Goal: Task Accomplishment & Management: Manage account settings

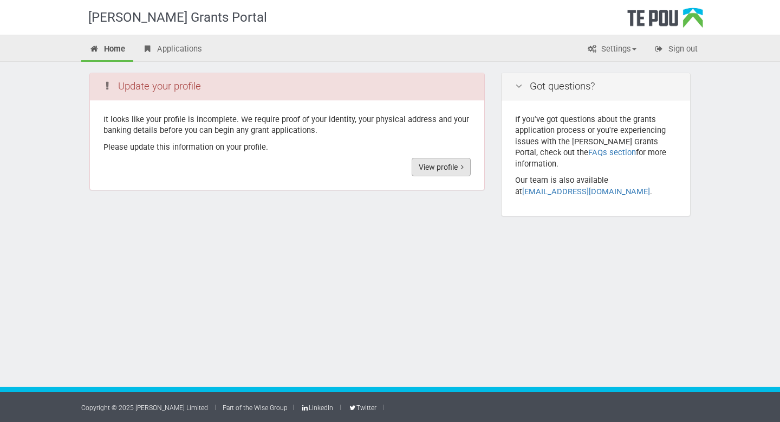
click at [447, 166] on link "View profile" at bounding box center [441, 167] width 59 height 18
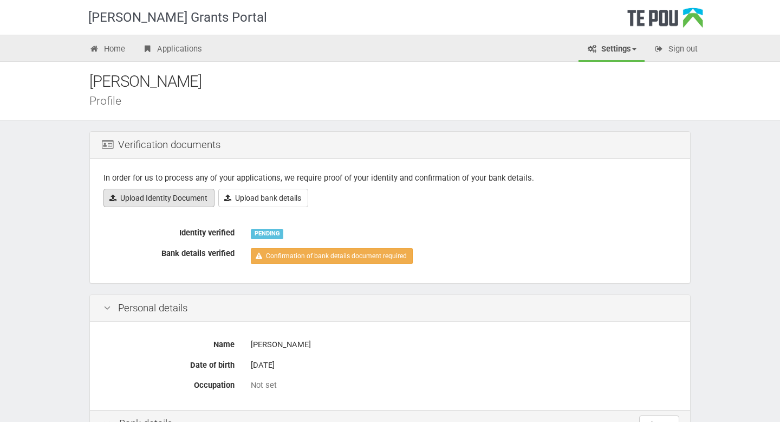
click at [181, 199] on link "Upload Identity Document" at bounding box center [159, 198] width 111 height 18
click at [177, 197] on link "Upload Identity Document" at bounding box center [159, 198] width 111 height 18
click at [190, 199] on link "Upload Identity Document" at bounding box center [159, 198] width 111 height 18
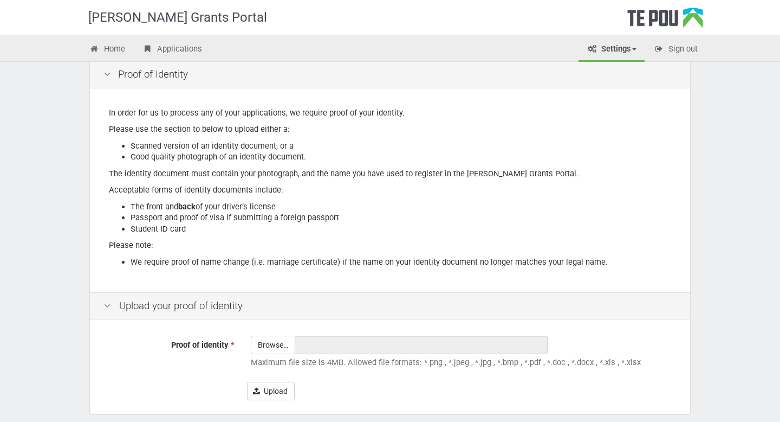
scroll to position [120, 0]
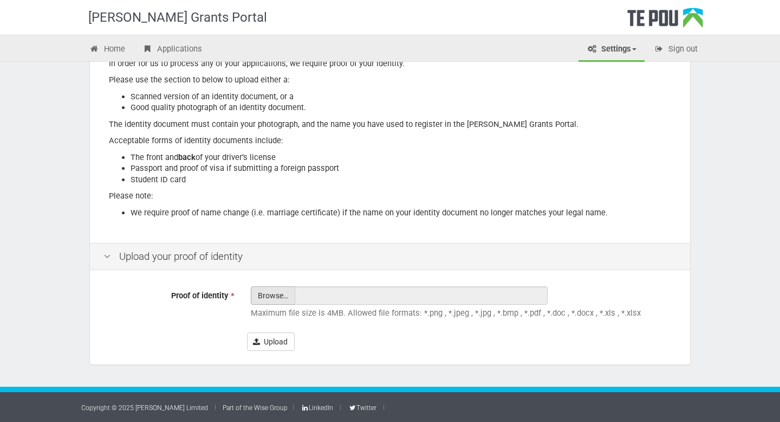
click at [269, 296] on input "Proof of identity *" at bounding box center [272, 325] width 43 height 77
type input "C:\fakepath\maile nz license pdf.pdf"
type input "maile nz license pdf.pdf"
click at [261, 342] on button "Upload" at bounding box center [271, 341] width 48 height 18
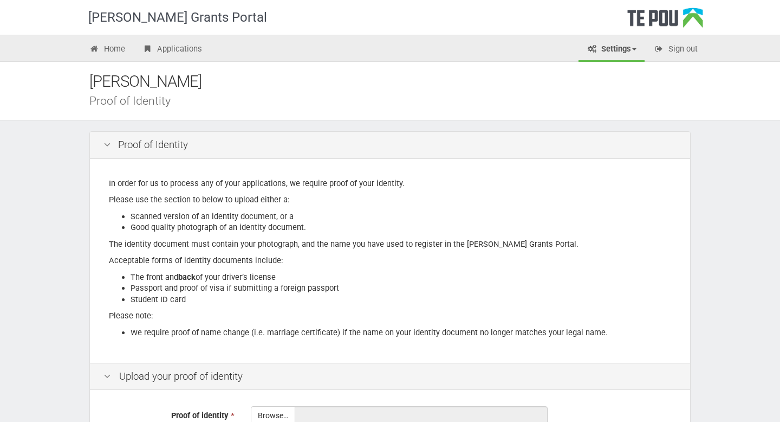
scroll to position [120, 0]
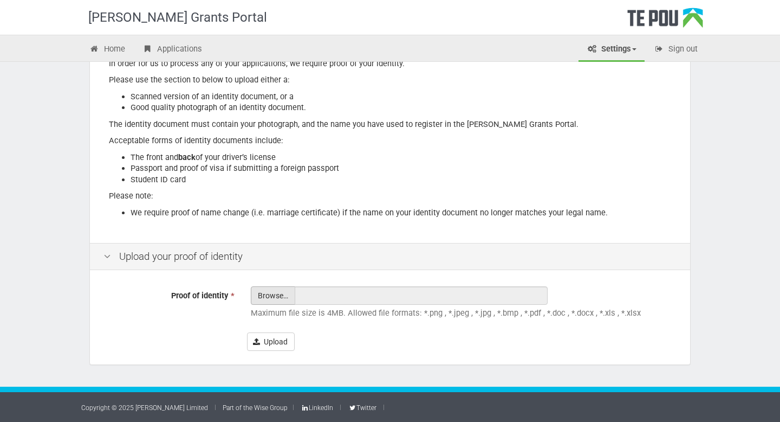
click at [273, 294] on input "Proof of identity *" at bounding box center [272, 325] width 43 height 77
type input "C:\fakepath\maile nz license.HEIC"
type input "maile nz license.HEIC"
click at [277, 339] on button "Upload" at bounding box center [271, 341] width 48 height 18
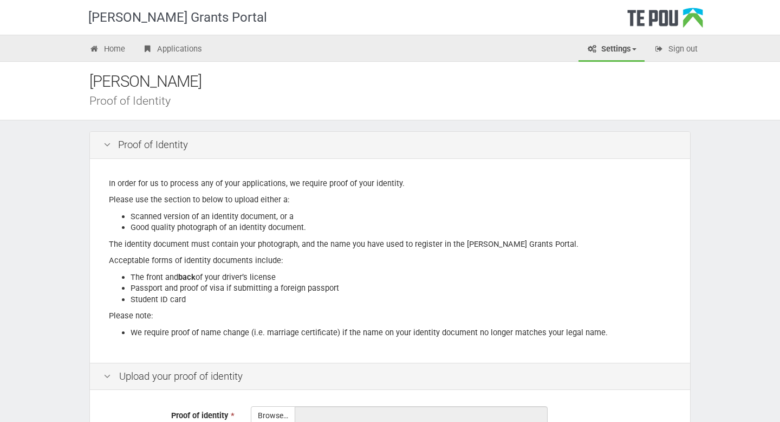
scroll to position [120, 0]
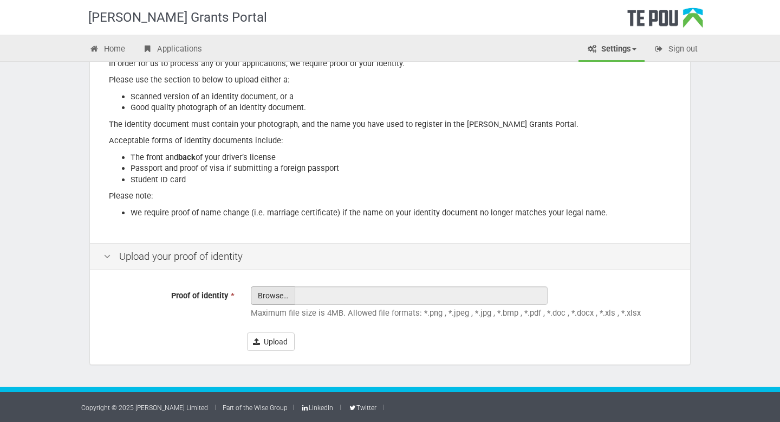
click at [279, 300] on input "Proof of identity *" at bounding box center [272, 325] width 43 height 77
click at [270, 296] on input "Proof of identity *" at bounding box center [272, 325] width 43 height 77
type input "C:\fakepath\Student ID.pdf"
type input "Student ID.pdf"
click at [270, 339] on button "Upload" at bounding box center [271, 341] width 48 height 18
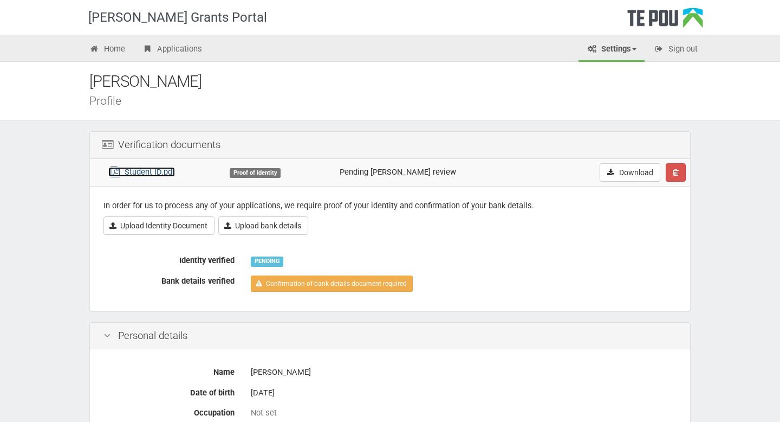
click at [164, 171] on link "Student ID.pdf" at bounding box center [141, 172] width 67 height 10
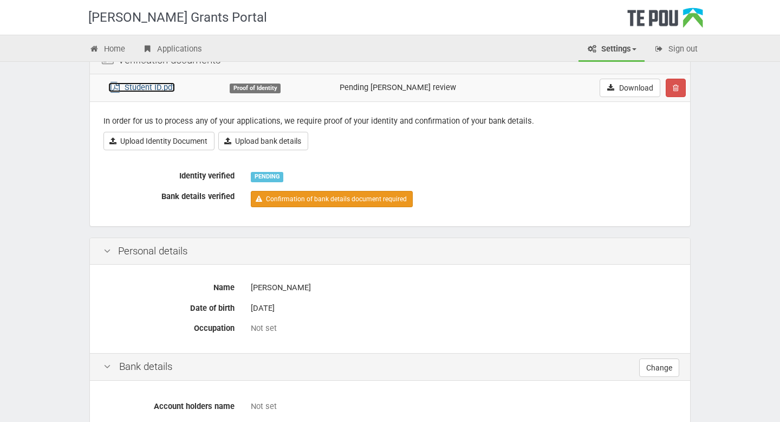
scroll to position [85, 0]
click at [320, 197] on link "Confirmation of bank details document required" at bounding box center [332, 198] width 162 height 16
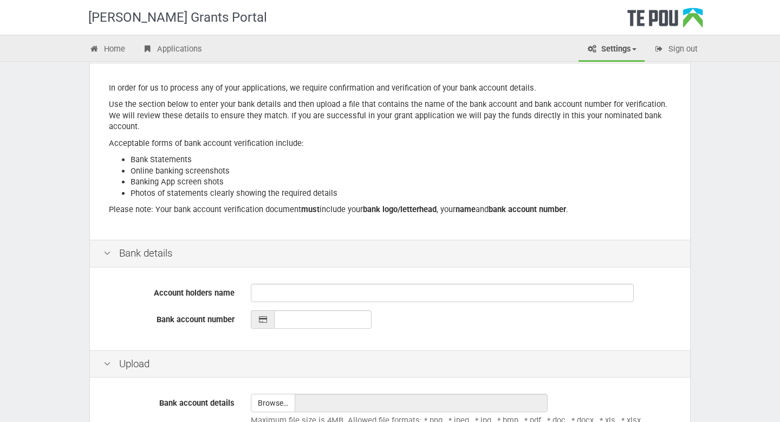
scroll to position [99, 0]
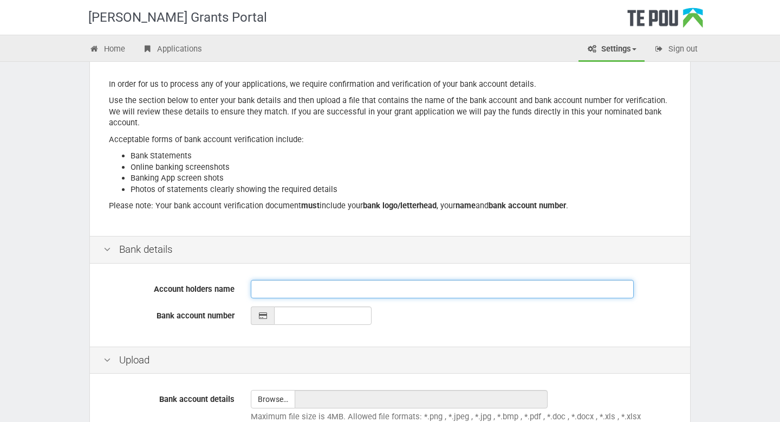
click at [277, 287] on input "Account holders name" at bounding box center [442, 289] width 383 height 18
click at [257, 288] on input "[PERSON_NAME]" at bounding box center [442, 289] width 383 height 18
type input "[PERSON_NAME] and Mrs [PERSON_NAME]"
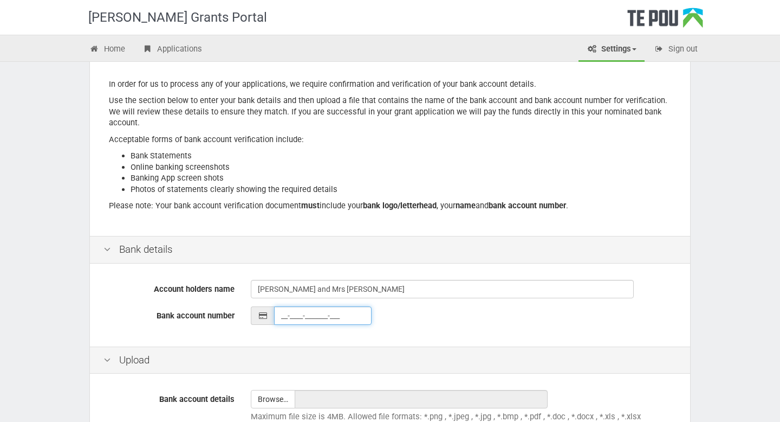
click at [291, 313] on input "__-____-_______-___" at bounding box center [323, 315] width 98 height 18
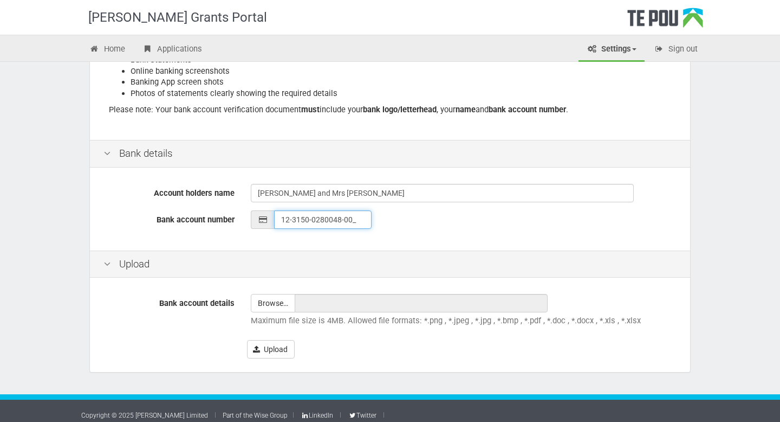
scroll to position [203, 0]
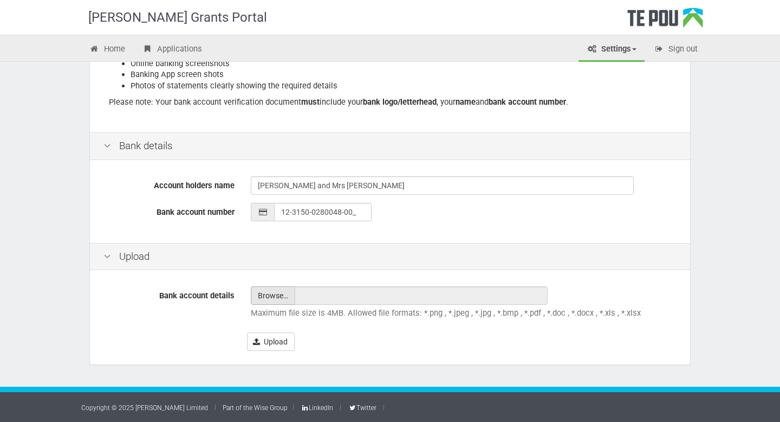
type input "12-3150-0280048-00"
click at [278, 296] on input "file" at bounding box center [272, 295] width 43 height 17
type input "C:\fakepath\81BD3DE6-BA85-42F6-A19B-69369AD7D1A4.pdf"
type input "81BD3DE6-BA85-42F6-A19B-69369AD7D1A4.pdf"
click at [271, 342] on button "Upload" at bounding box center [271, 341] width 48 height 18
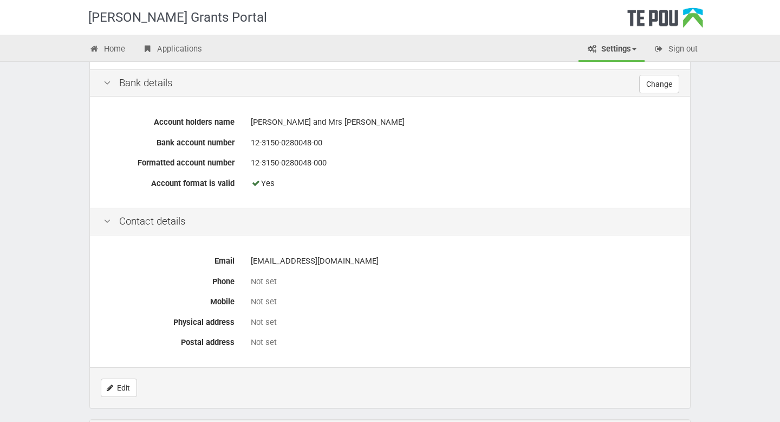
scroll to position [391, 0]
click at [117, 388] on link "Edit" at bounding box center [119, 387] width 36 height 18
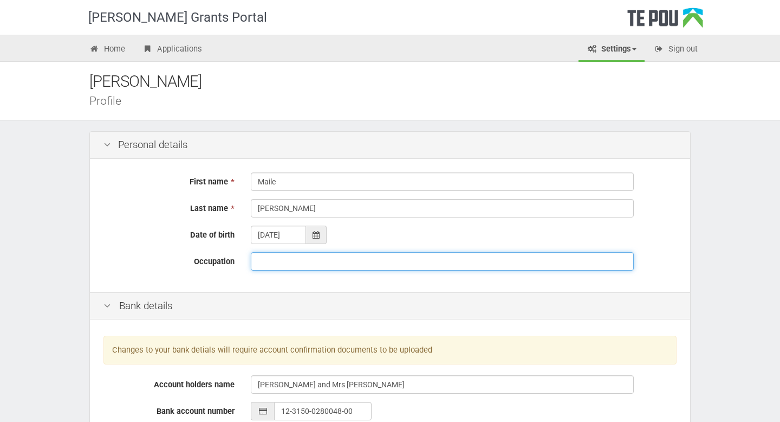
click at [327, 263] on input "Occupation" at bounding box center [442, 261] width 383 height 18
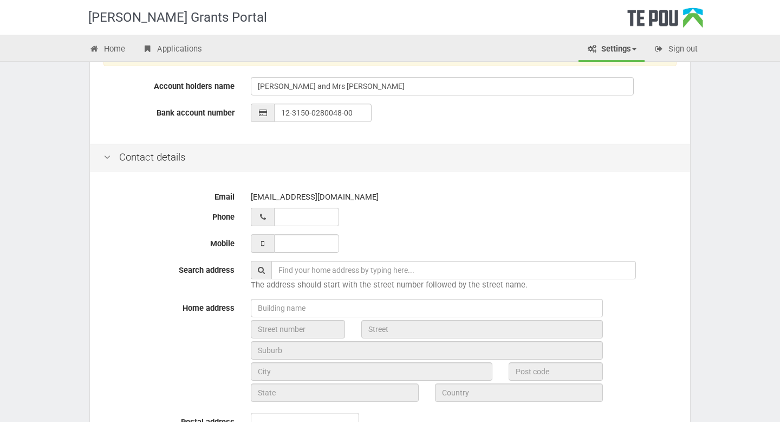
scroll to position [299, 0]
type input "Registered Nurse"
click at [316, 241] on input "___ ___ _____" at bounding box center [306, 242] width 65 height 18
type input "021 091 31652"
type input "02109131652"
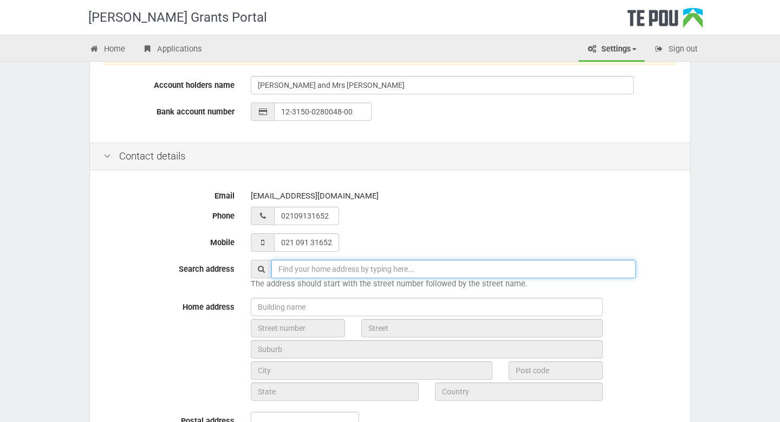
type input "6 Colin Street, Opoho, Dunedin 9010"
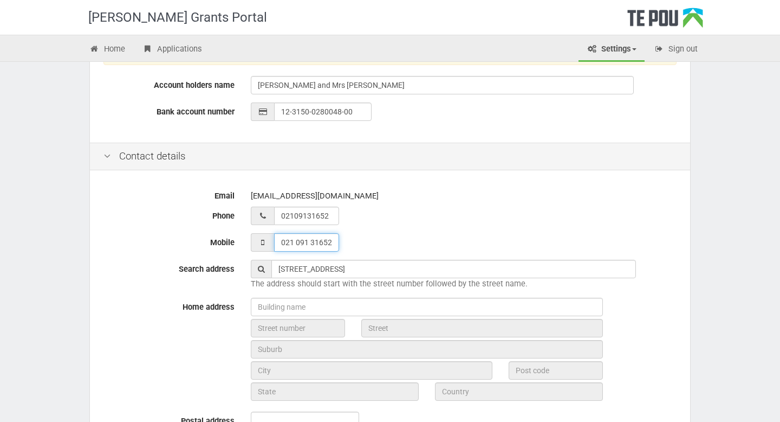
type input "02 109 131652"
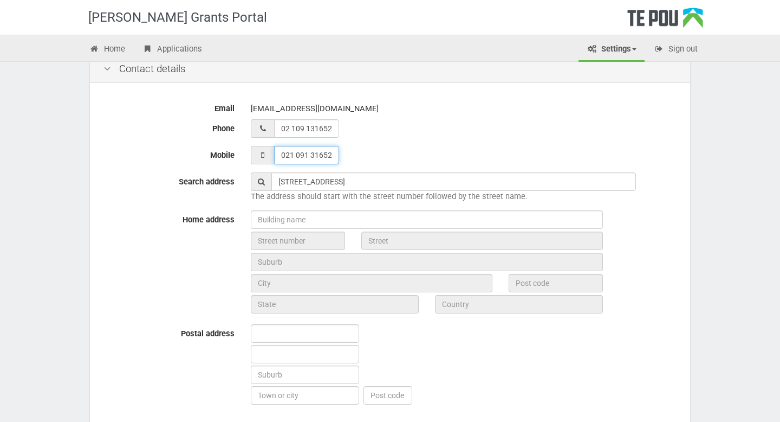
scroll to position [387, 0]
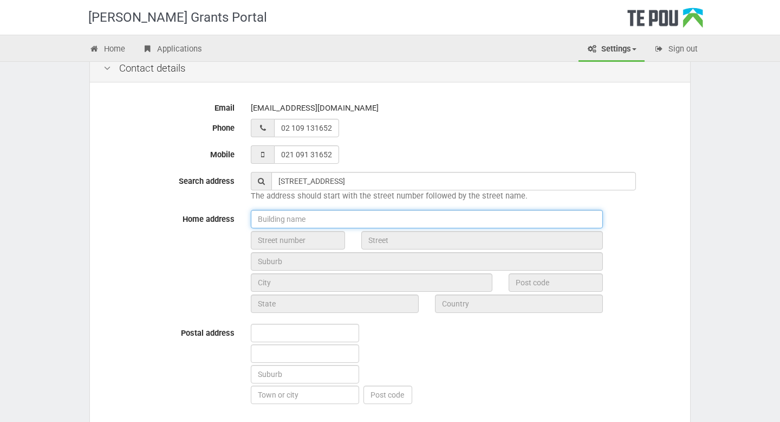
click at [399, 223] on input "text" at bounding box center [427, 219] width 352 height 18
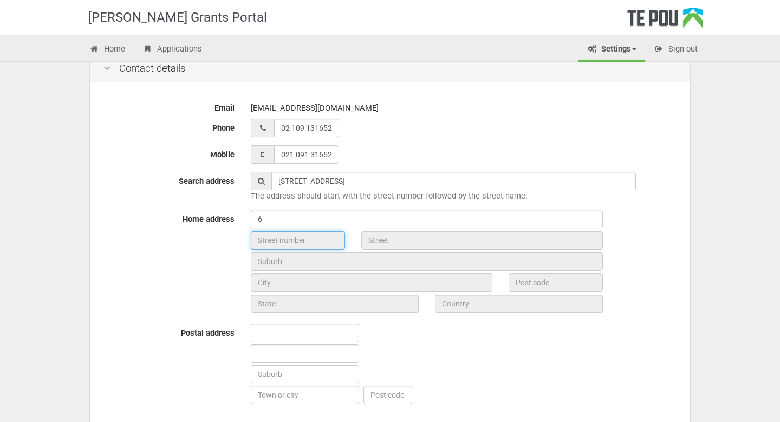
click at [321, 243] on input "text" at bounding box center [298, 240] width 94 height 18
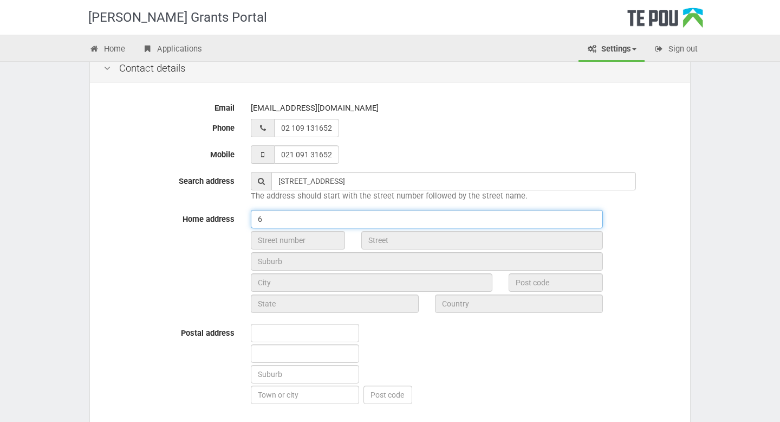
click at [307, 220] on input "6" at bounding box center [427, 219] width 352 height 18
type input "6 Colin Street"
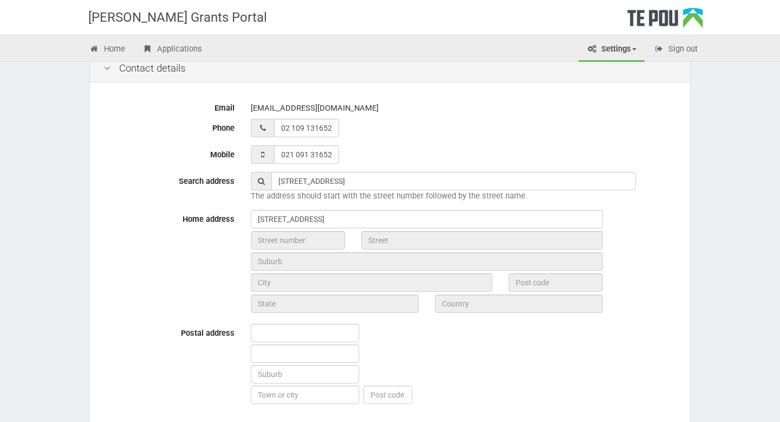
click at [261, 181] on icon at bounding box center [261, 181] width 7 height 8
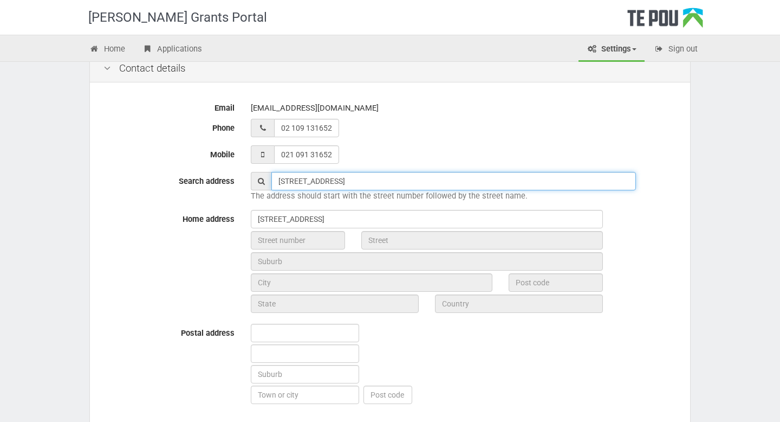
click at [423, 177] on input "6 Colin Street, Opoho, Dunedin 9010" at bounding box center [453, 181] width 365 height 18
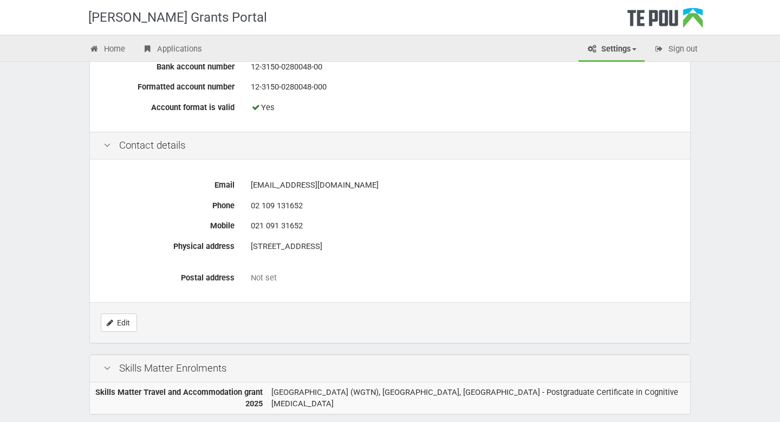
scroll to position [475, 0]
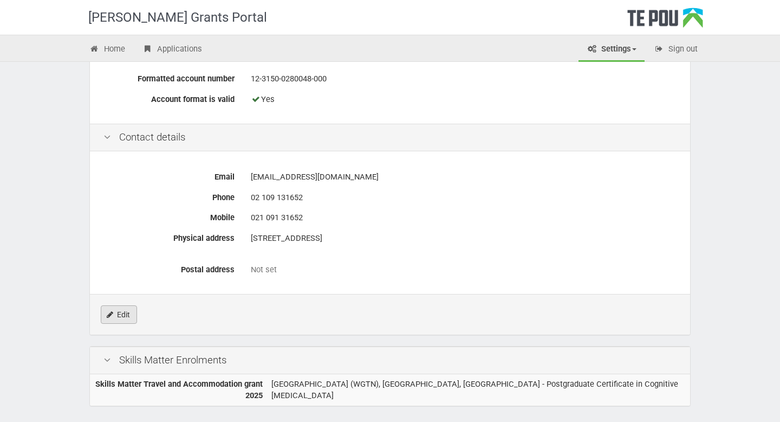
click at [127, 313] on link "Edit" at bounding box center [119, 314] width 36 height 18
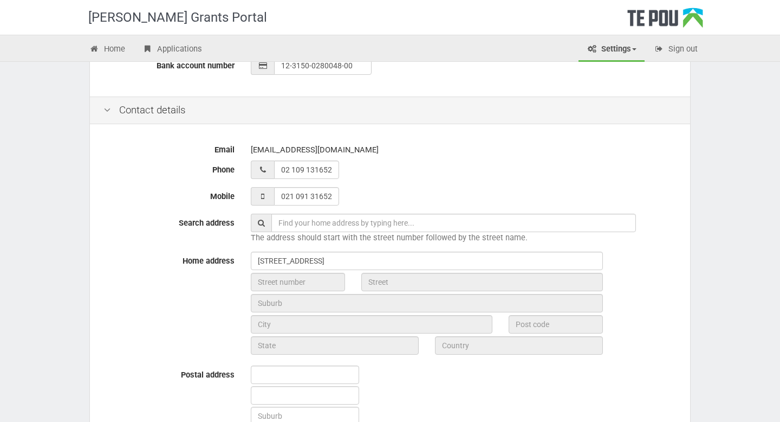
scroll to position [418, 0]
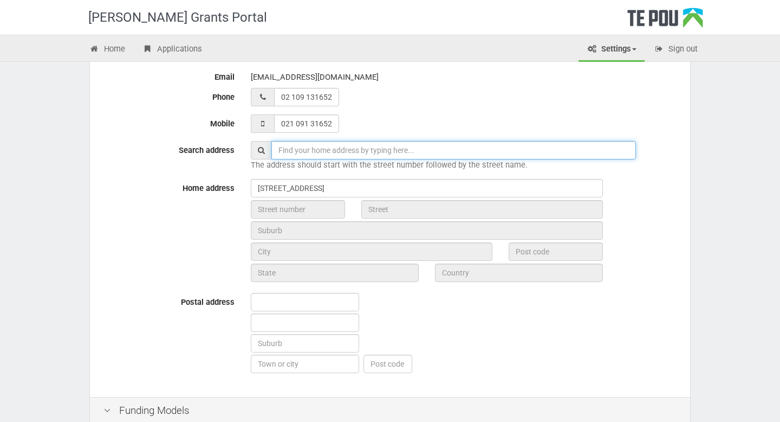
click at [328, 153] on input "text" at bounding box center [453, 150] width 365 height 18
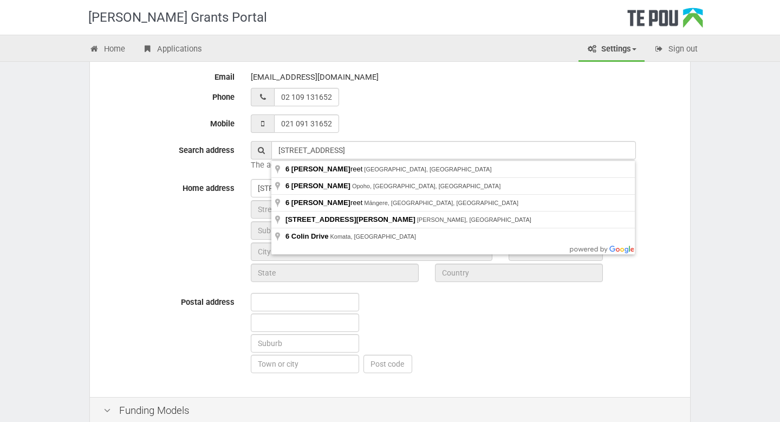
click at [659, 180] on div "[STREET_ADDRESS]" at bounding box center [464, 188] width 442 height 18
click at [349, 150] on input "[STREET_ADDRESS]" at bounding box center [453, 150] width 365 height 18
type input "[STREET_ADDRESS][PERSON_NAME]"
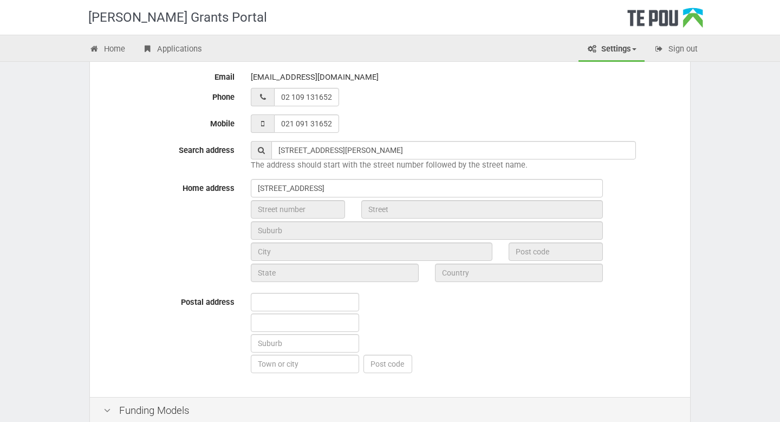
type input "6"
type input "Colin Street"
type input "Dunedin"
type input "9010"
type input "Otago Region"
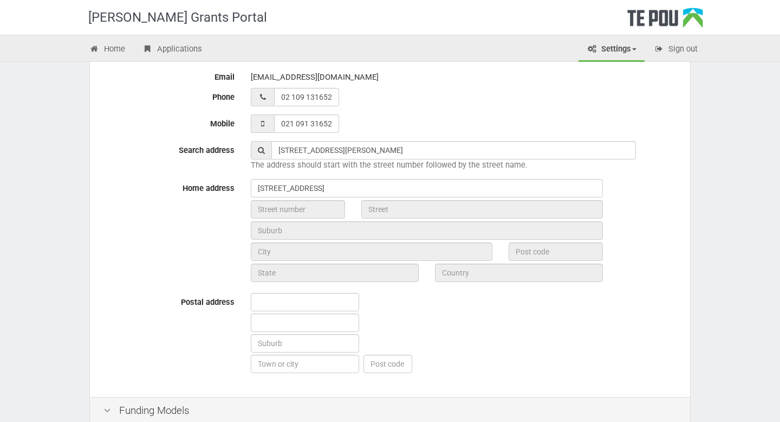
type input "New Zealand"
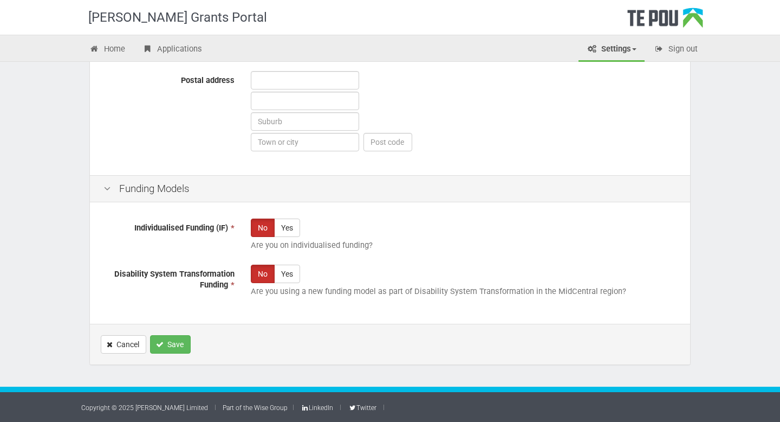
scroll to position [640, 0]
click at [233, 225] on span "*" at bounding box center [231, 228] width 7 height 10
click at [285, 223] on label "Yes" at bounding box center [287, 227] width 26 height 18
radio input "true"
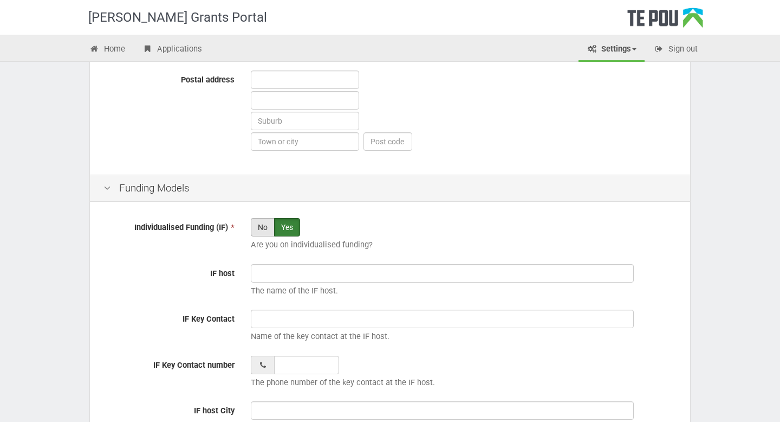
click at [263, 227] on label "No" at bounding box center [263, 227] width 24 height 18
radio input "true"
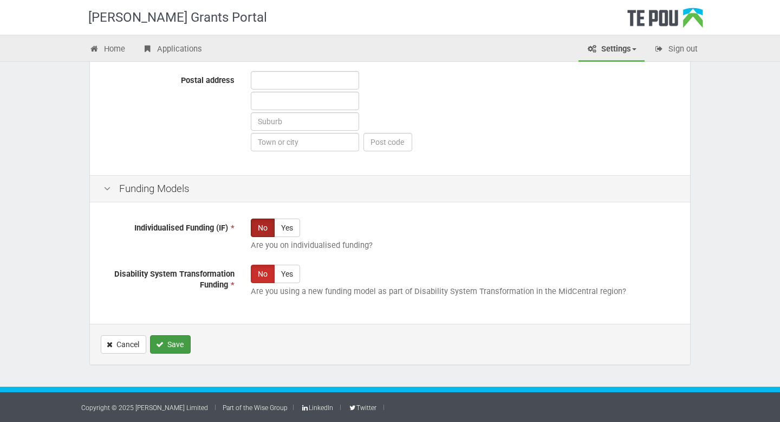
click at [169, 342] on button "Save" at bounding box center [170, 344] width 41 height 18
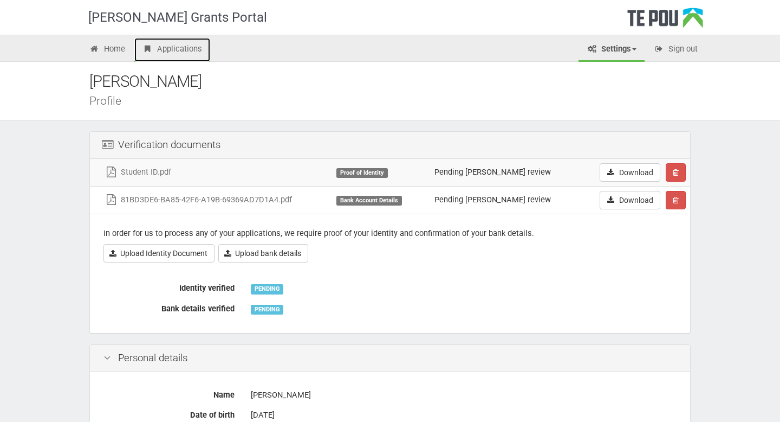
click at [191, 50] on link "Applications" at bounding box center [172, 50] width 76 height 24
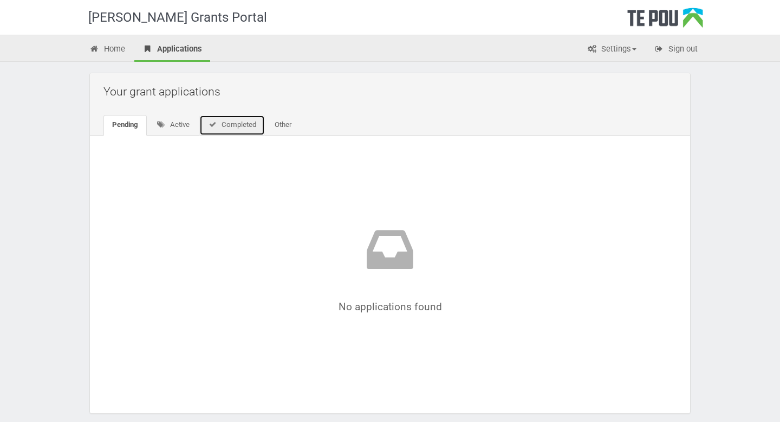
click at [243, 124] on link "Completed" at bounding box center [232, 125] width 66 height 21
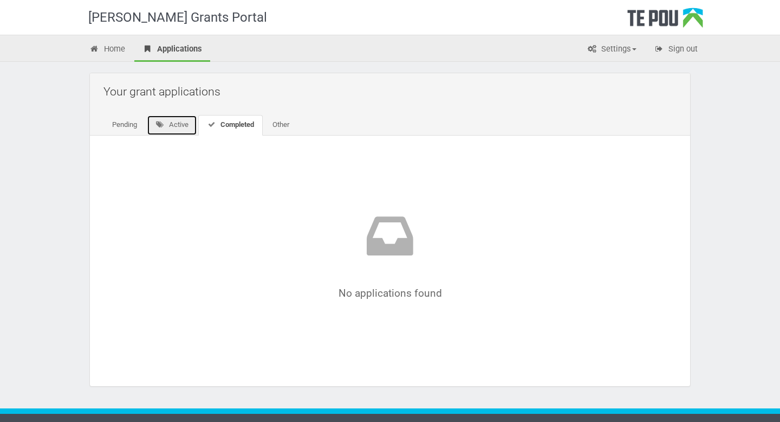
click at [171, 128] on link "Active" at bounding box center [172, 125] width 50 height 21
click at [131, 127] on link "Pending" at bounding box center [125, 125] width 42 height 21
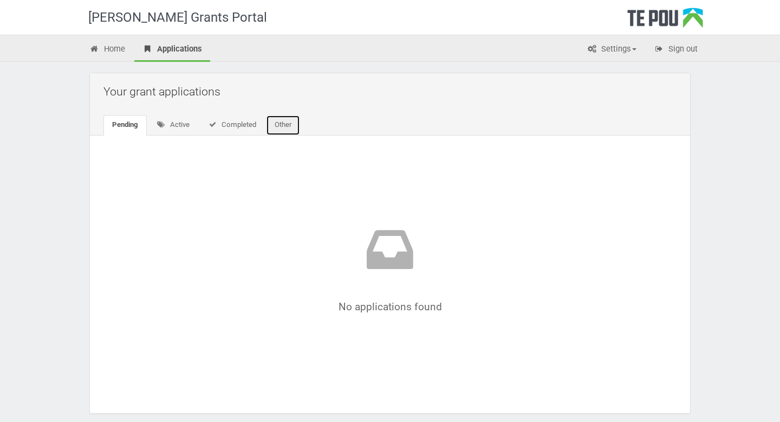
click at [282, 125] on link "Other" at bounding box center [283, 125] width 34 height 21
click at [113, 49] on link "Home" at bounding box center [107, 50] width 52 height 24
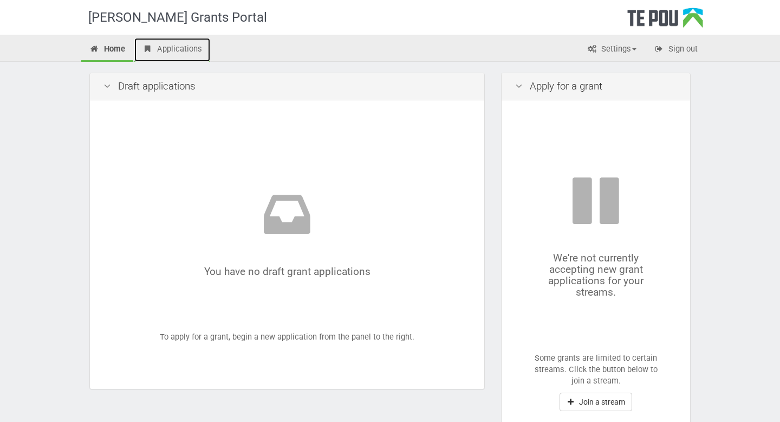
click at [187, 50] on link "Applications" at bounding box center [172, 50] width 76 height 24
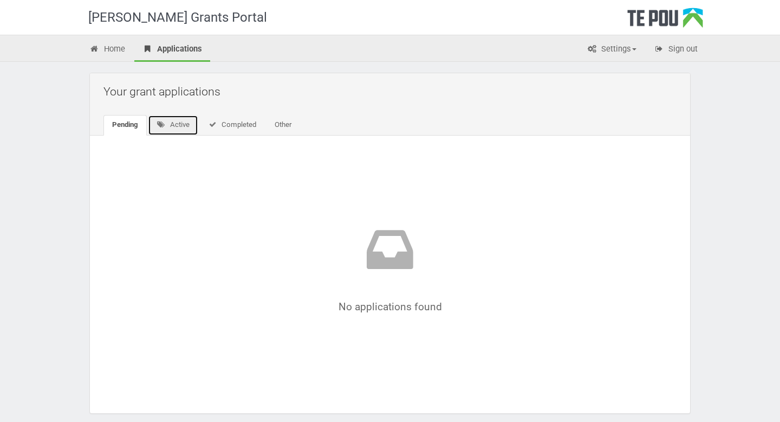
click at [175, 124] on link "Active" at bounding box center [173, 125] width 50 height 21
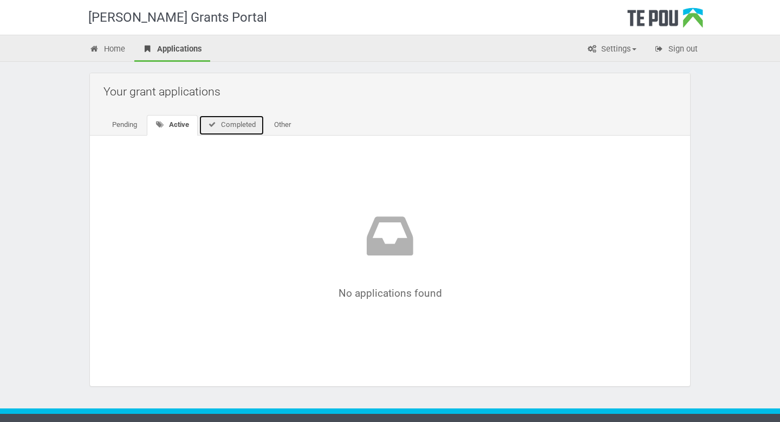
click at [224, 125] on link "Completed" at bounding box center [232, 125] width 66 height 21
click at [281, 121] on link "Other" at bounding box center [281, 125] width 34 height 21
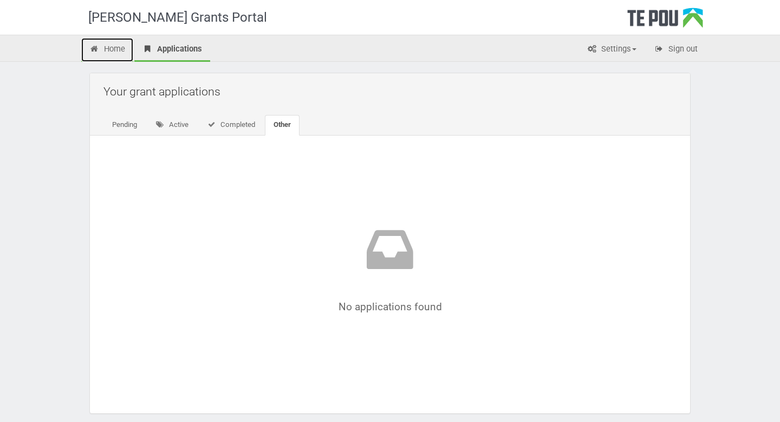
click at [115, 45] on link "Home" at bounding box center [107, 50] width 52 height 24
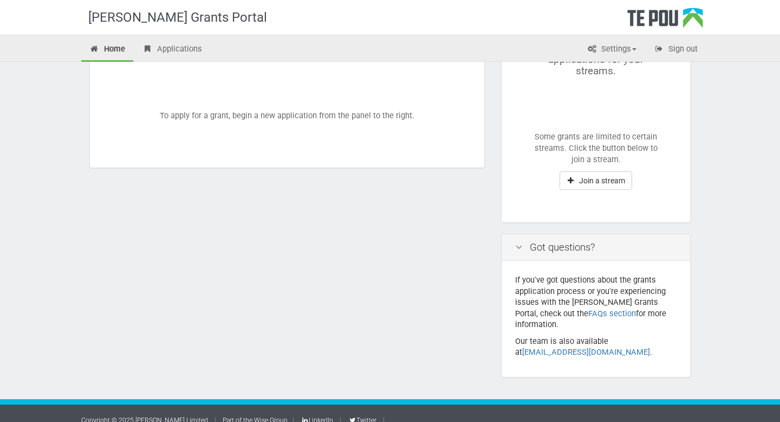
scroll to position [222, 0]
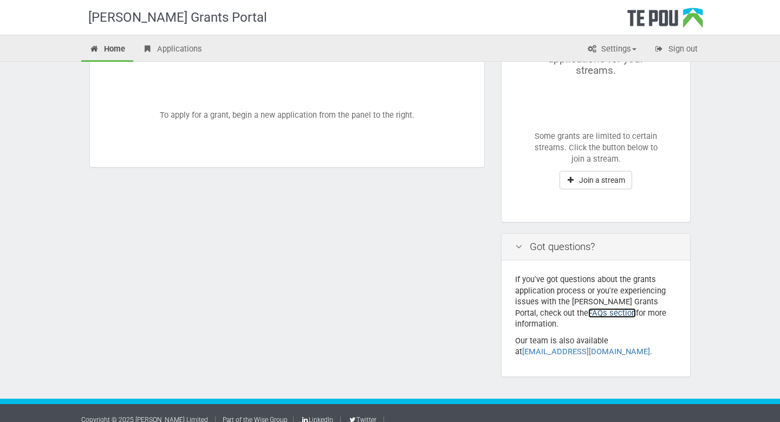
click at [589, 311] on link "FAQs section" at bounding box center [613, 313] width 48 height 10
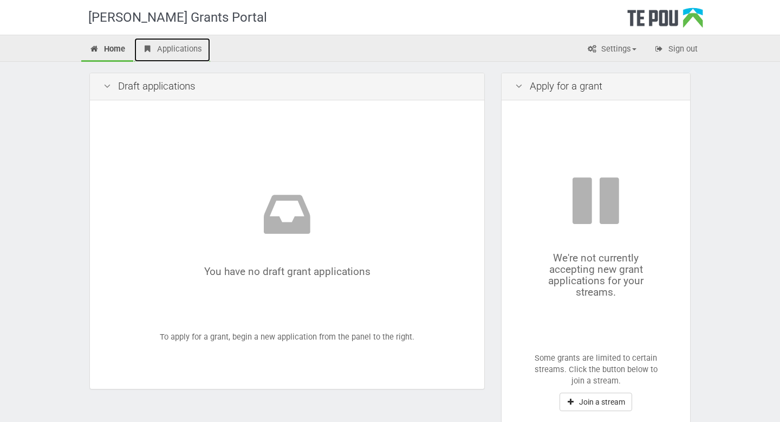
click at [179, 51] on link "Applications" at bounding box center [172, 50] width 76 height 24
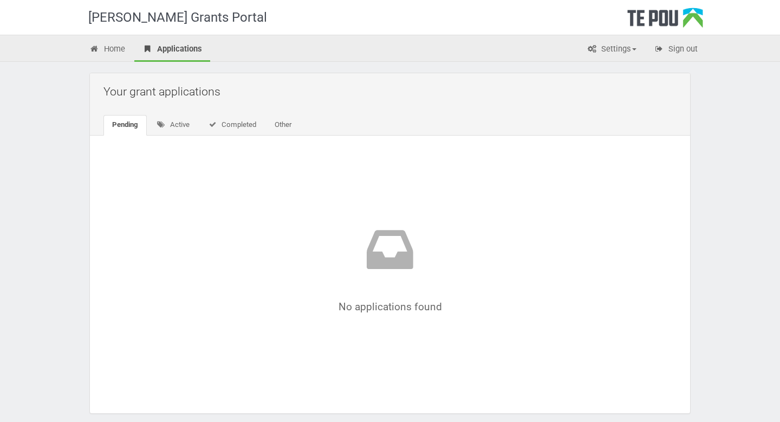
scroll to position [48, 0]
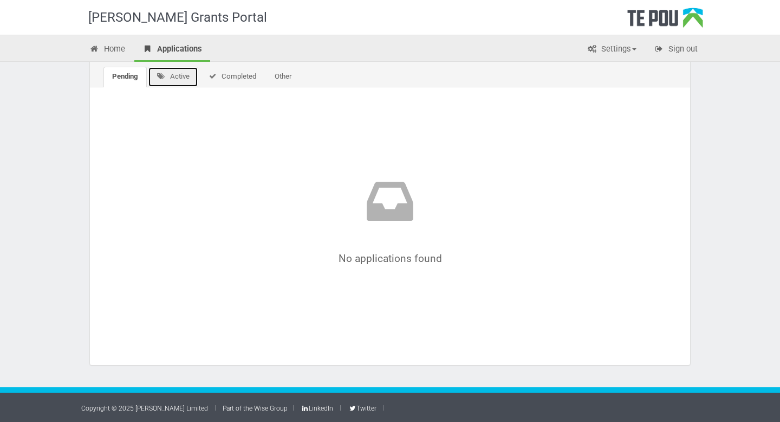
click at [175, 77] on link "Active" at bounding box center [173, 77] width 50 height 21
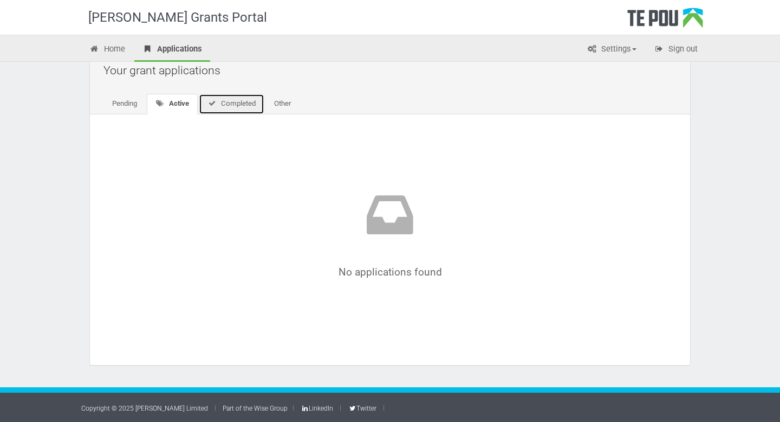
click at [223, 102] on link "Completed" at bounding box center [232, 104] width 66 height 21
click at [279, 101] on link "Other" at bounding box center [281, 104] width 34 height 21
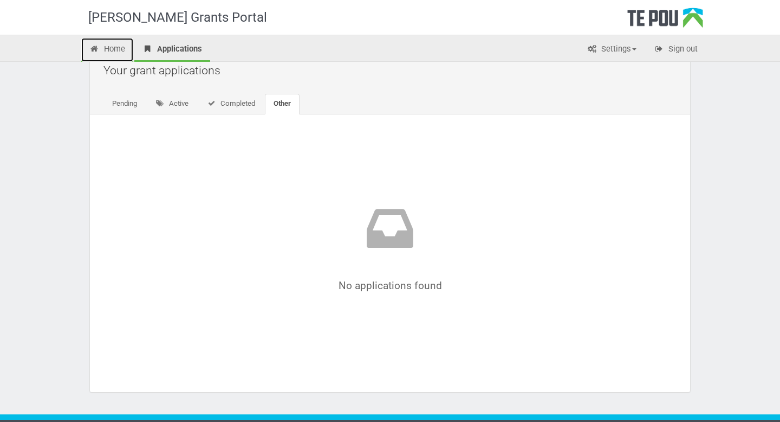
click at [117, 48] on link "Home" at bounding box center [107, 50] width 52 height 24
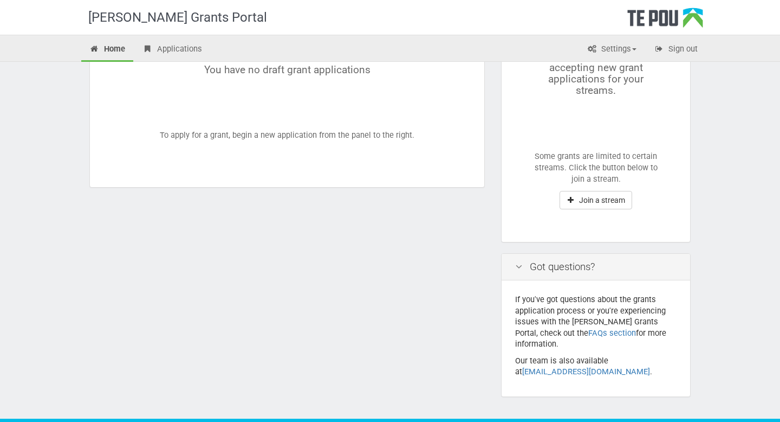
scroll to position [210, 0]
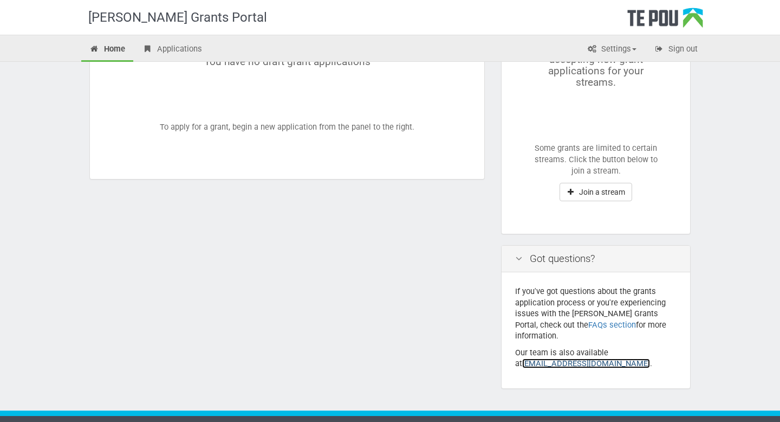
click at [553, 358] on link "[EMAIL_ADDRESS][DOMAIN_NAME]" at bounding box center [586, 363] width 128 height 10
drag, startPoint x: 590, startPoint y: 352, endPoint x: 518, endPoint y: 357, distance: 72.2
click at [517, 357] on p "Our team is also available at [EMAIL_ADDRESS][DOMAIN_NAME] ." at bounding box center [595, 358] width 161 height 22
copy p "[EMAIL_ADDRESS][DOMAIN_NAME] ."
